Goal: Navigation & Orientation: Find specific page/section

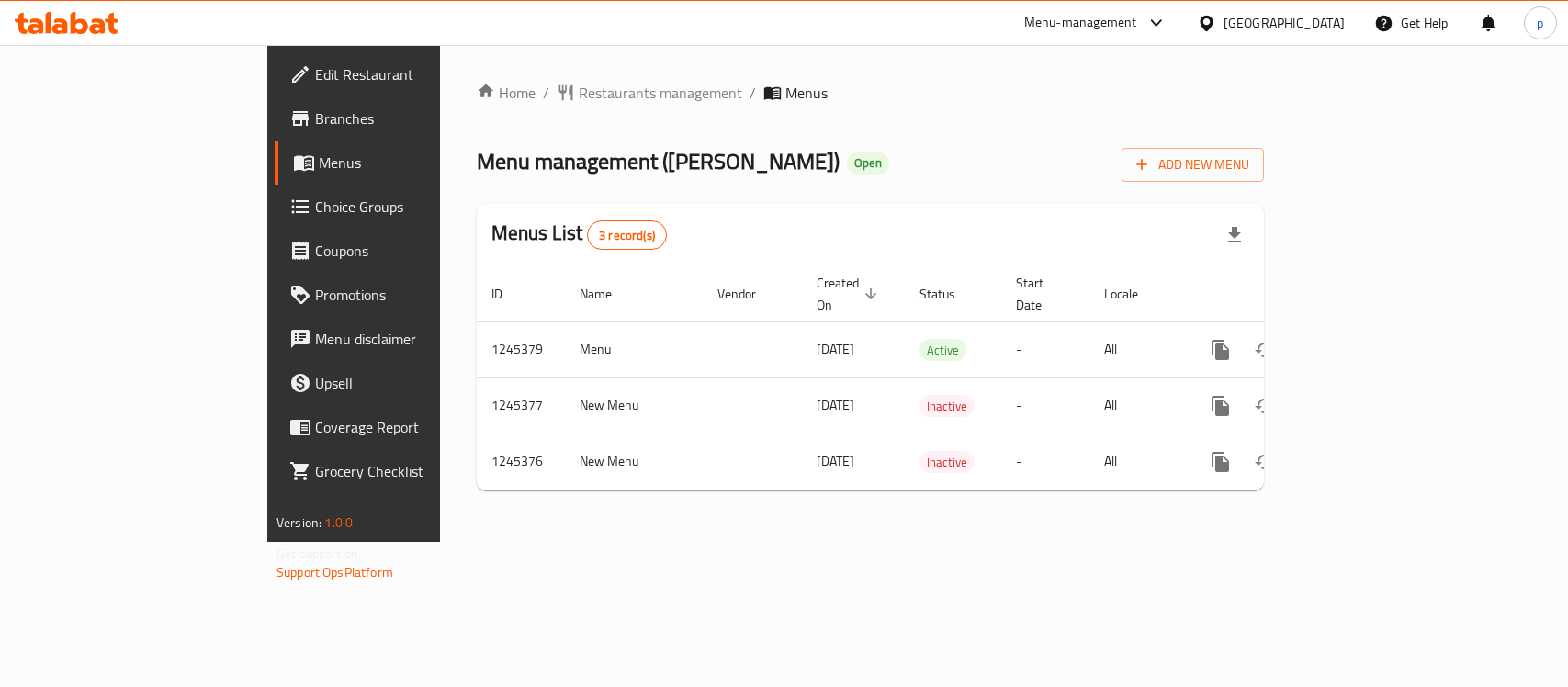
click at [1247, 18] on div "[GEOGRAPHIC_DATA]" at bounding box center [1283, 23] width 121 height 20
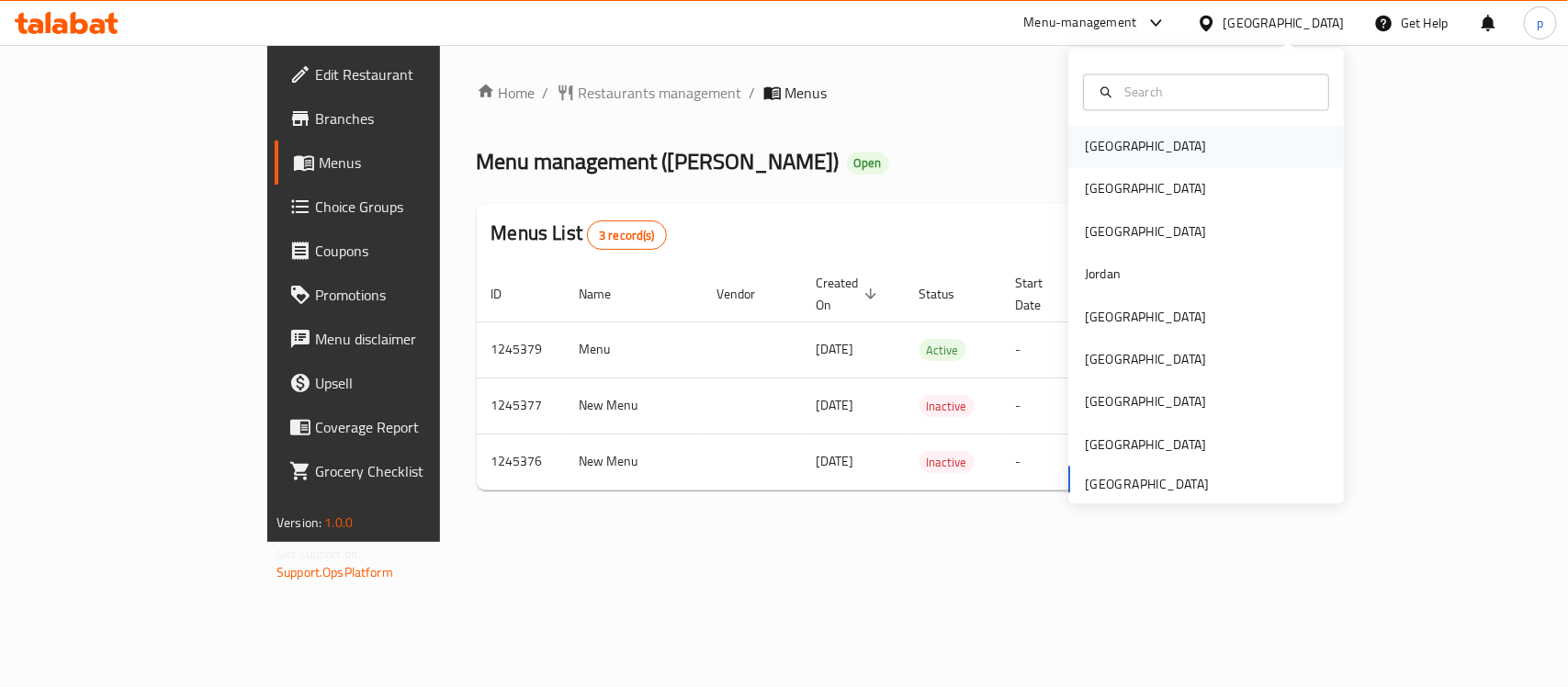
click at [1117, 147] on div "[GEOGRAPHIC_DATA]" at bounding box center [1145, 147] width 150 height 42
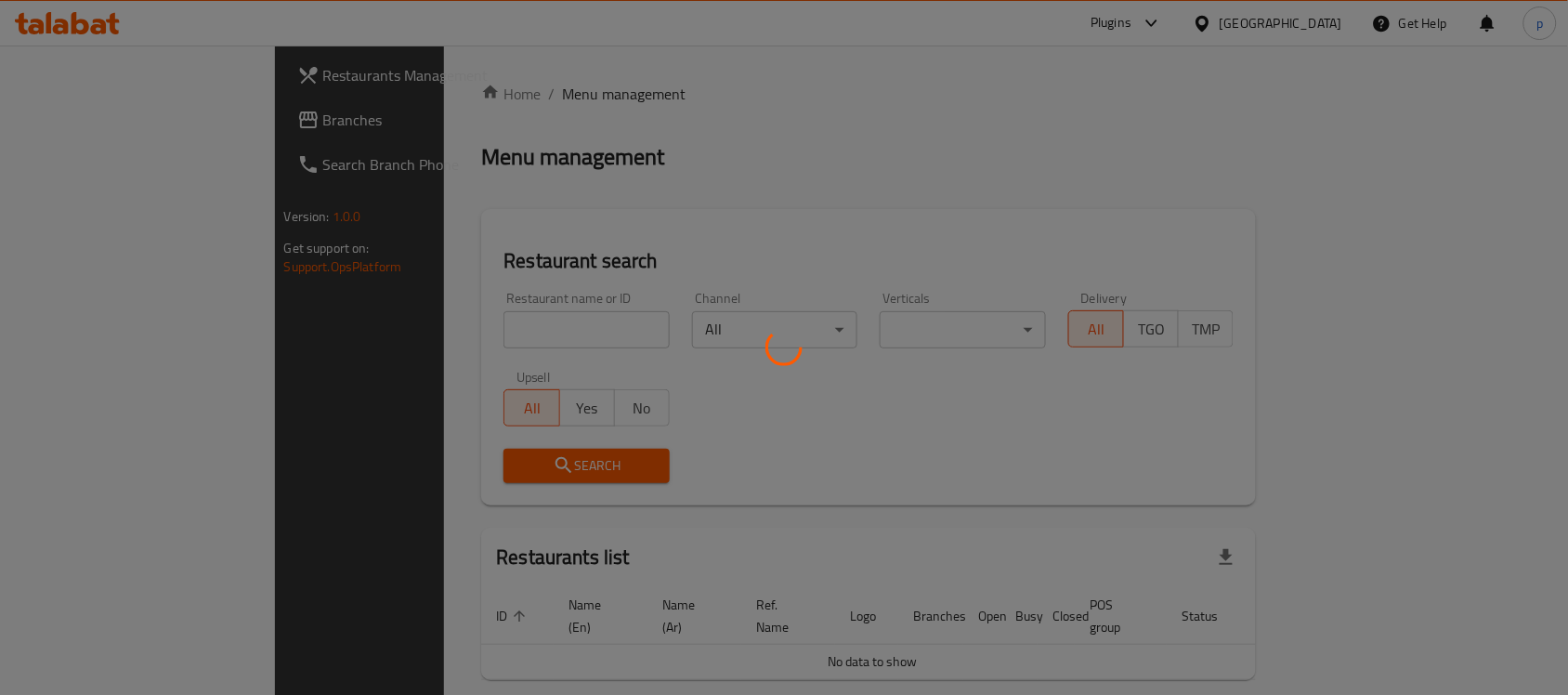
click at [1302, 13] on div at bounding box center [784, 348] width 1568 height 695
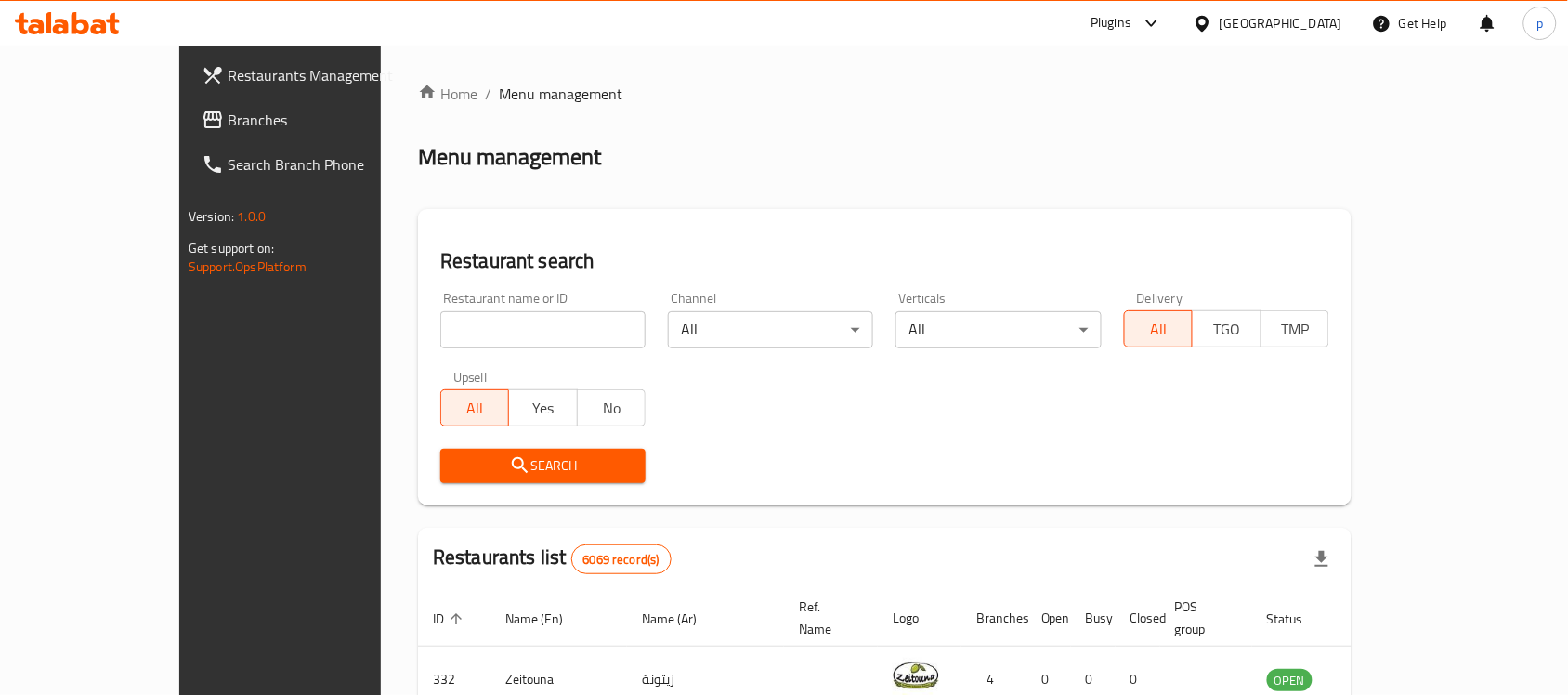
click at [1310, 24] on div "Bahrain" at bounding box center [1281, 23] width 122 height 20
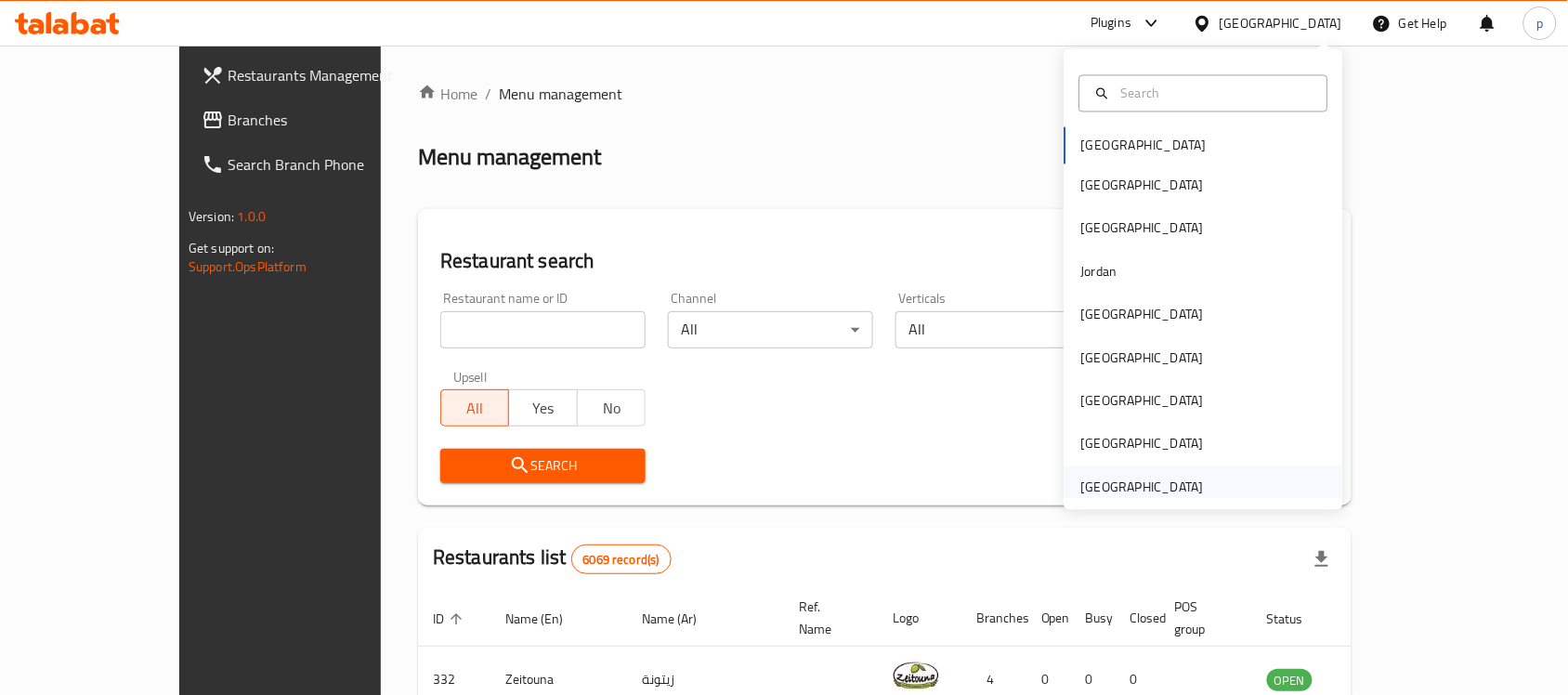
click at [1124, 478] on div "[GEOGRAPHIC_DATA]" at bounding box center [1142, 486] width 122 height 20
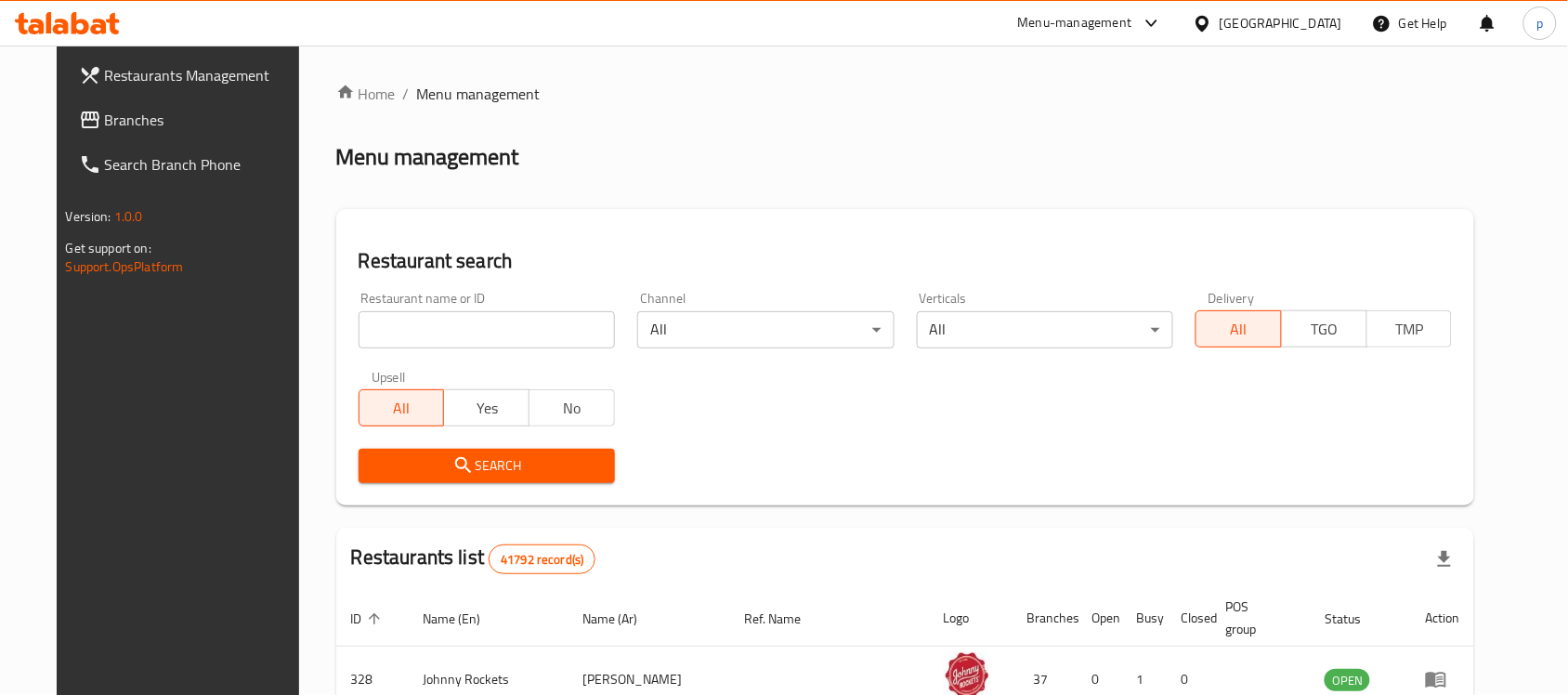
click at [136, 125] on span "Branches" at bounding box center [204, 119] width 198 height 22
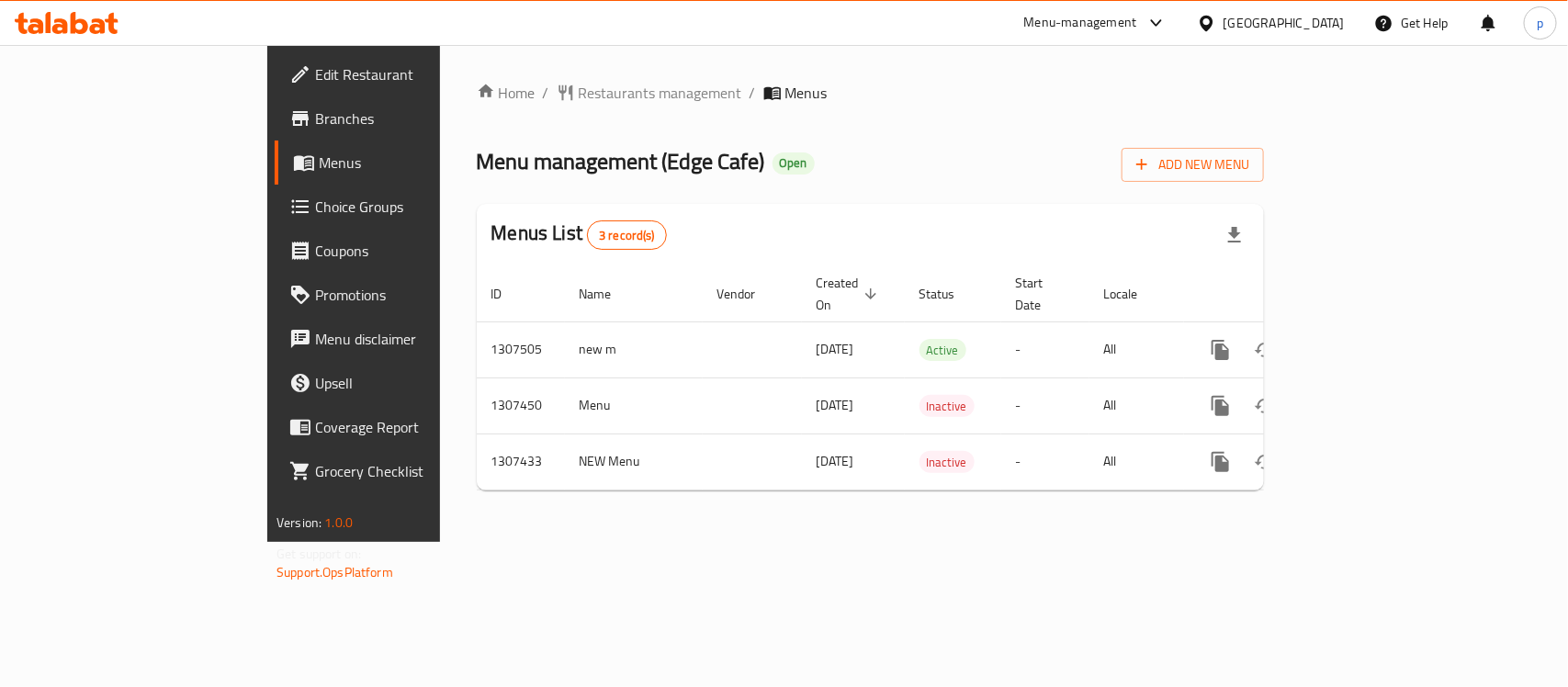
click at [1247, 21] on div "[GEOGRAPHIC_DATA]" at bounding box center [1283, 23] width 121 height 20
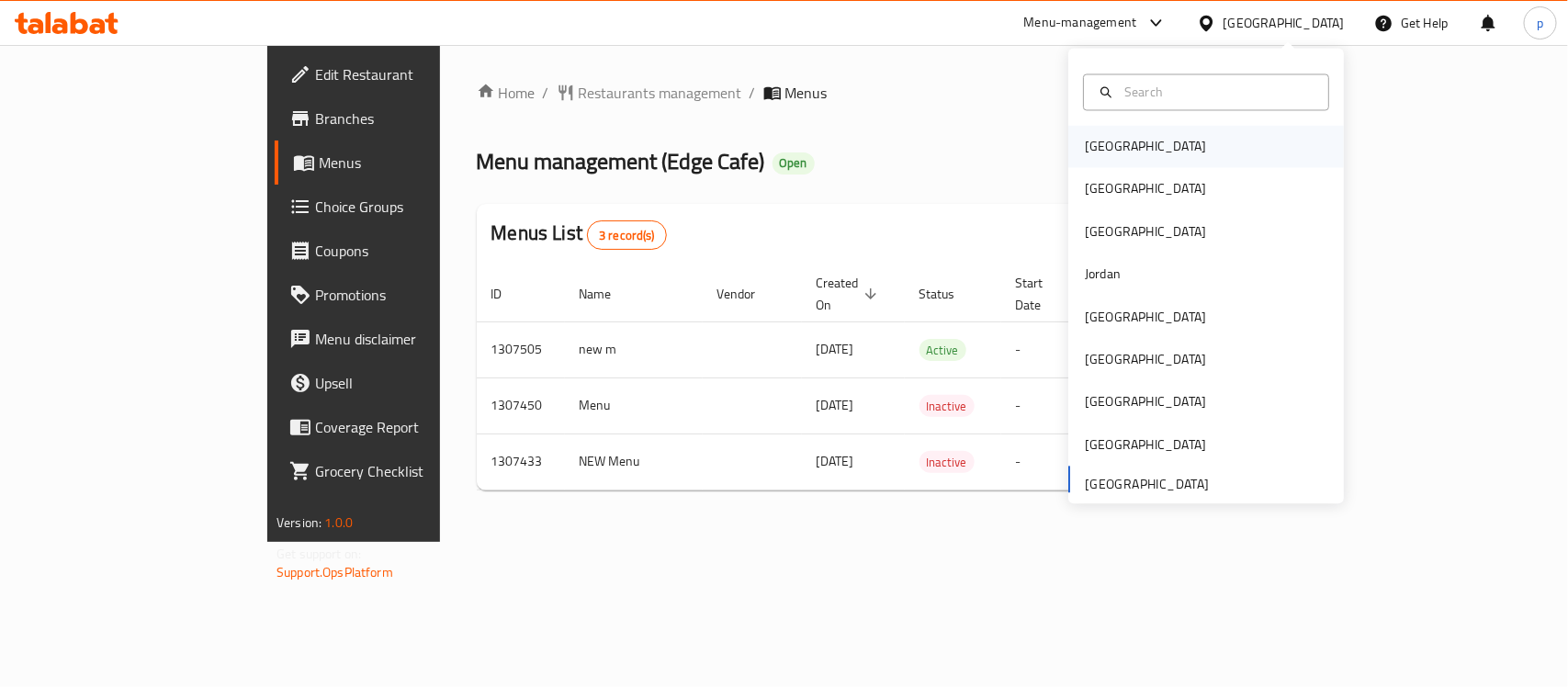
click at [1086, 154] on div "Bahrain" at bounding box center [1144, 147] width 121 height 20
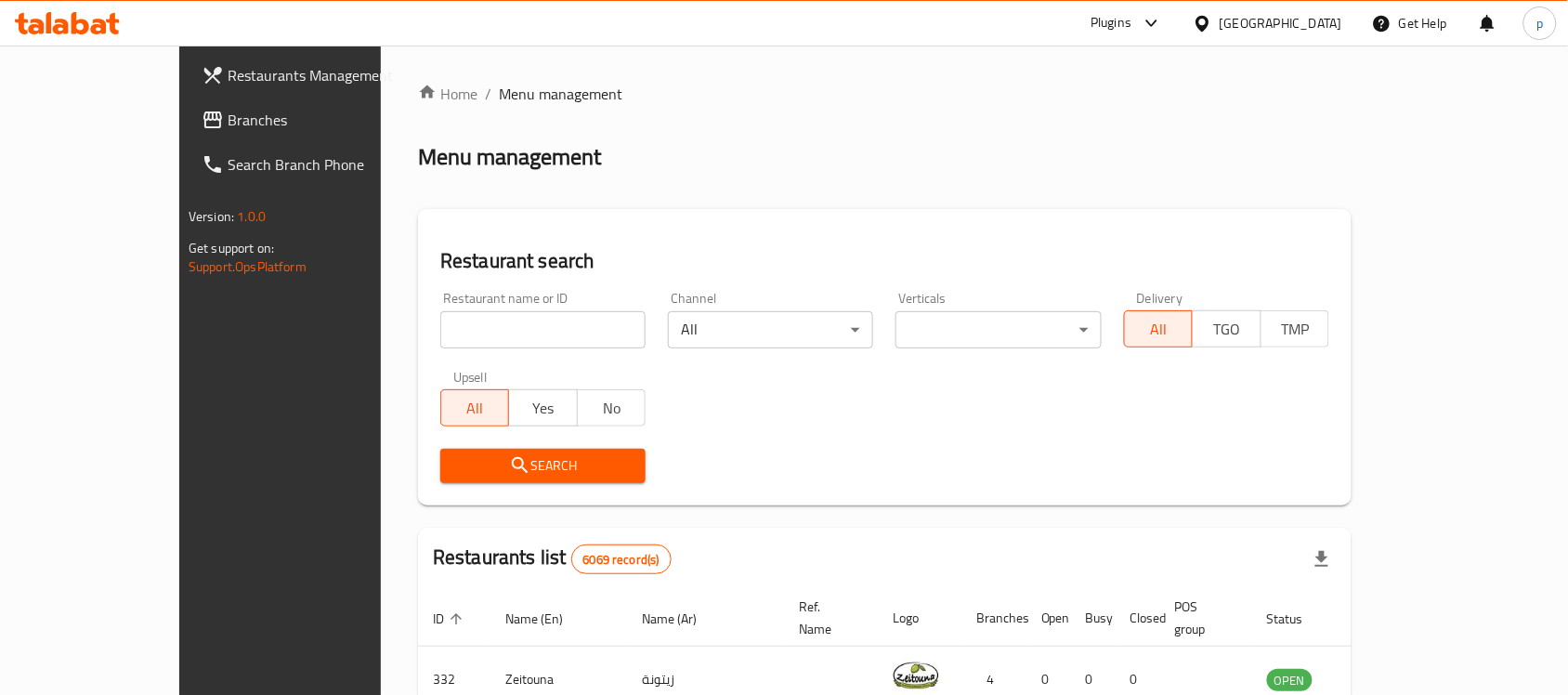
click at [1320, 14] on div "Bahrain" at bounding box center [1281, 23] width 122 height 20
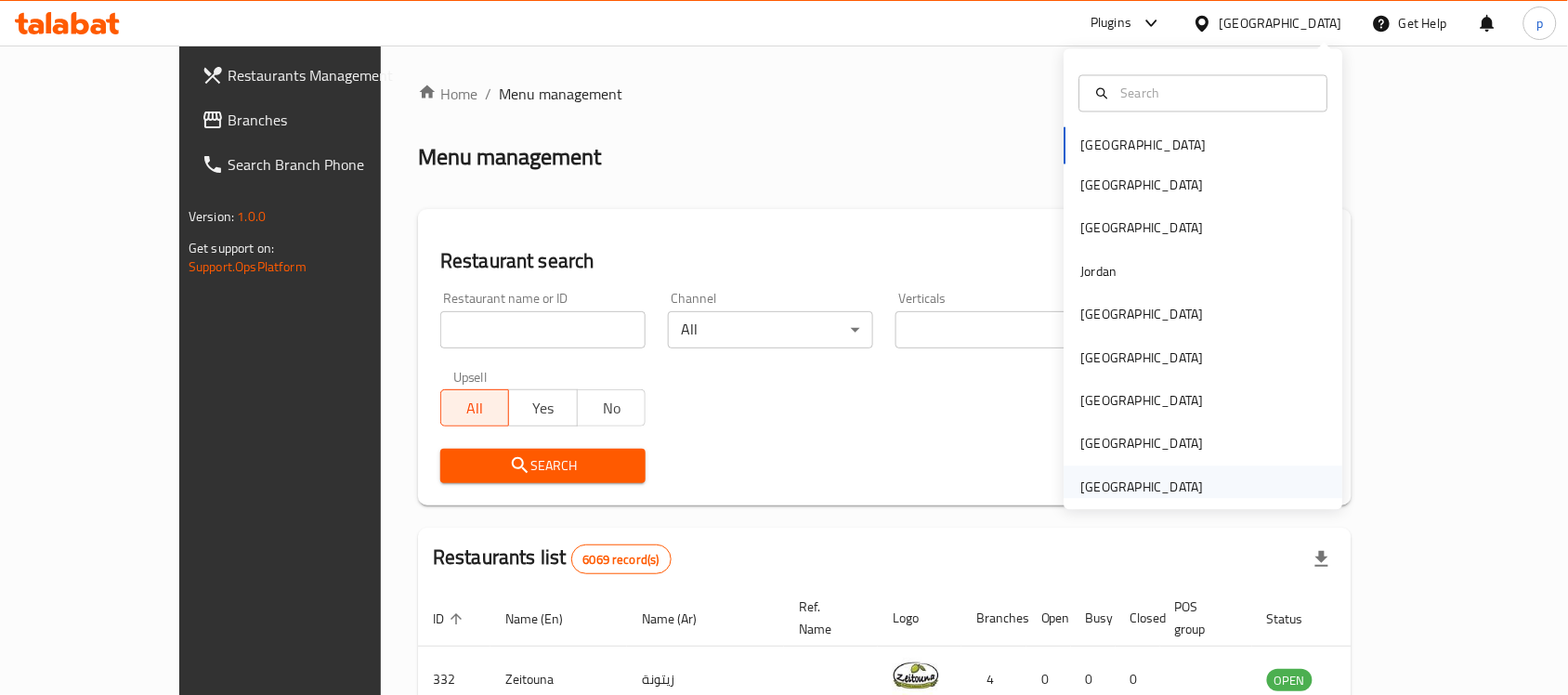
click at [1137, 485] on div "[GEOGRAPHIC_DATA]" at bounding box center [1142, 486] width 122 height 20
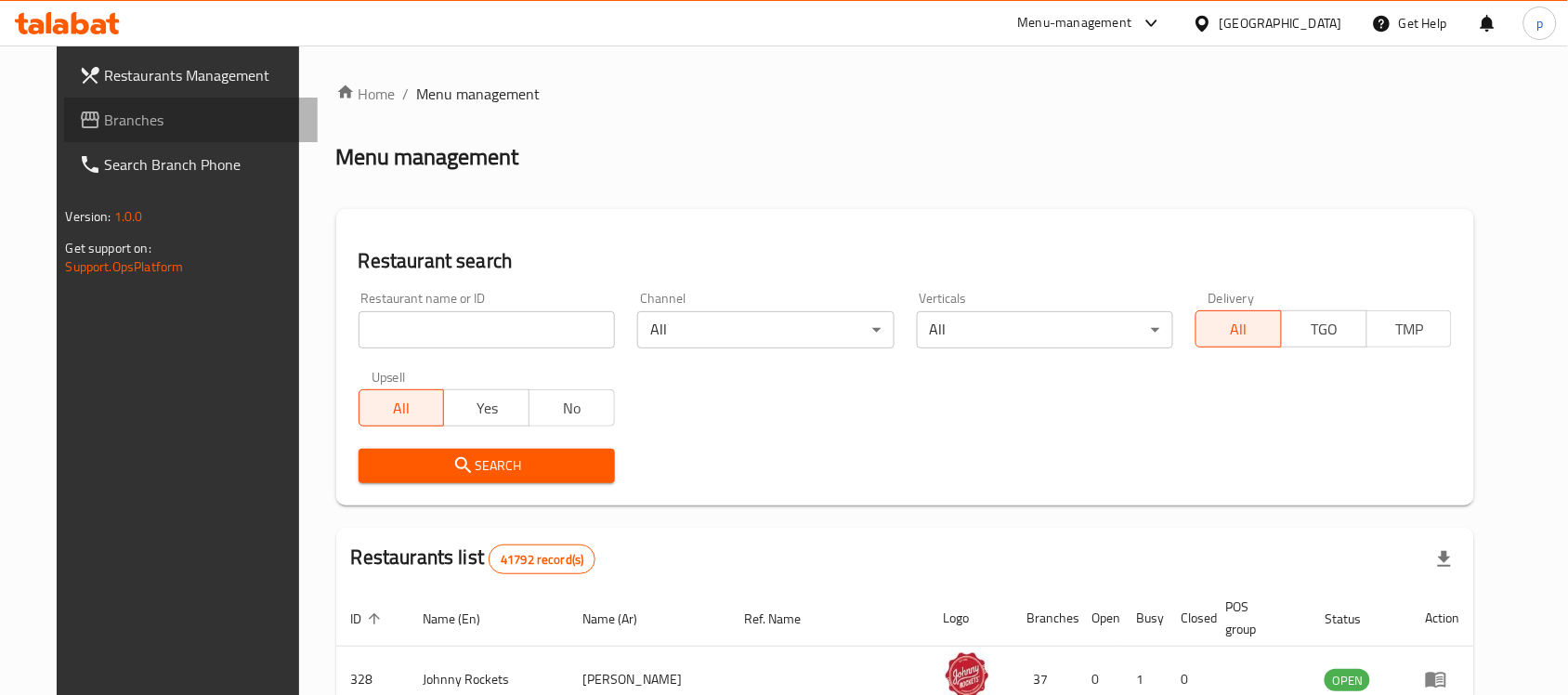
click at [105, 118] on span "Branches" at bounding box center [204, 119] width 198 height 22
